Goal: Task Accomplishment & Management: Complete application form

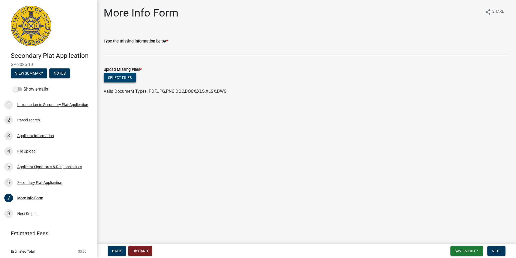
click at [123, 76] on button "Select files" at bounding box center [120, 78] width 32 height 10
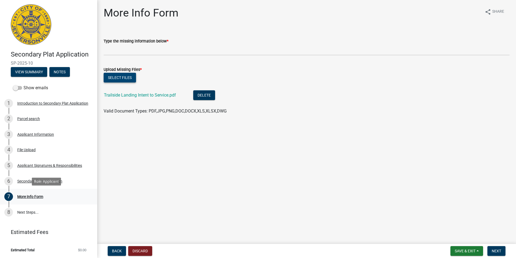
scroll to position [2, 0]
click at [494, 251] on span "Next" at bounding box center [496, 250] width 9 height 4
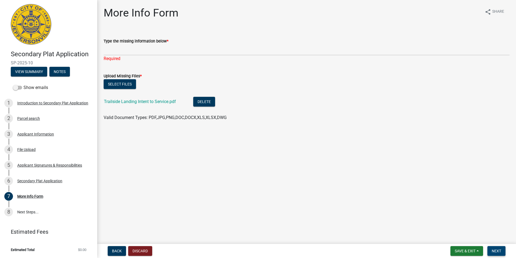
click at [496, 251] on span "Next" at bounding box center [496, 250] width 9 height 4
click at [337, 194] on main "More Info Form share Share Type the missing information below * Required Upload…" at bounding box center [306, 120] width 419 height 241
click at [469, 249] on span "Save & Exit" at bounding box center [465, 250] width 21 height 4
click at [402, 207] on main "More Info Form share Share Type the missing information below * Required Upload…" at bounding box center [306, 120] width 419 height 241
click at [496, 250] on span "Next" at bounding box center [496, 250] width 9 height 4
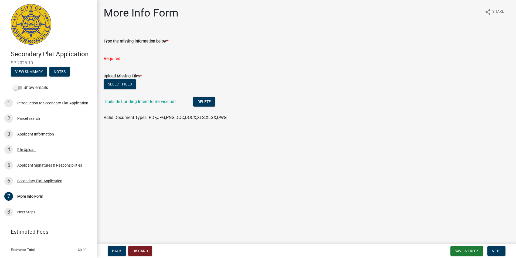
click at [131, 175] on main "More Info Form share Share Type the missing information below * Required Upload…" at bounding box center [306, 120] width 419 height 241
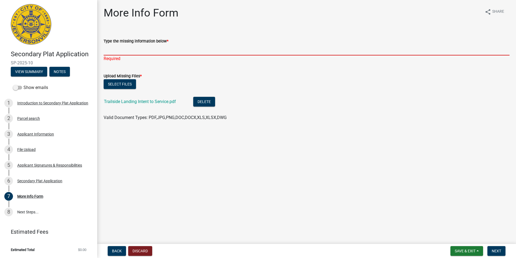
click at [117, 48] on input "Type the missing information below *" at bounding box center [307, 49] width 406 height 11
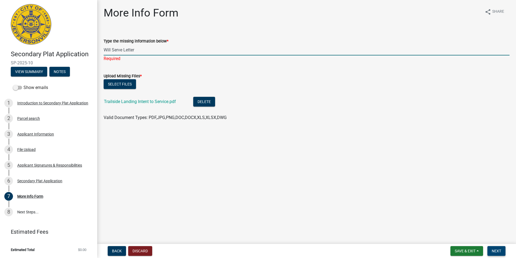
type input "Will Serve Letter"
click at [496, 251] on span "Next" at bounding box center [496, 250] width 9 height 4
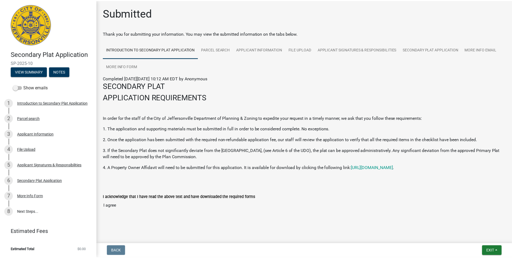
scroll to position [1, 0]
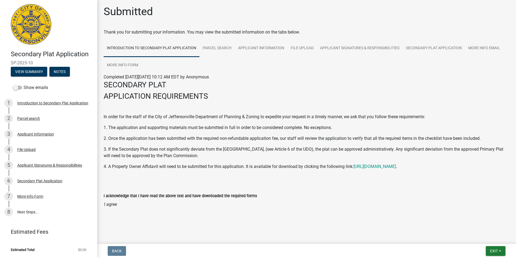
click at [129, 195] on label "I acknowledge that I have read the above text and have downloaded the required …" at bounding box center [180, 196] width 153 height 4
click at [129, 199] on input "I agree" at bounding box center [307, 204] width 406 height 11
click at [494, 251] on span "Exit" at bounding box center [494, 250] width 8 height 4
click at [484, 236] on button "Save & Exit" at bounding box center [483, 236] width 43 height 13
